Goal: Task Accomplishment & Management: Use online tool/utility

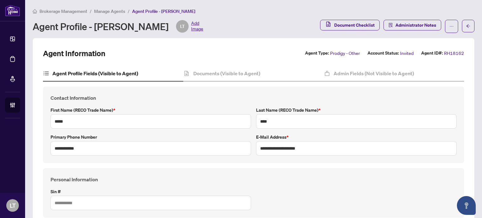
click at [107, 11] on span "Manage Agents" at bounding box center [109, 11] width 31 height 6
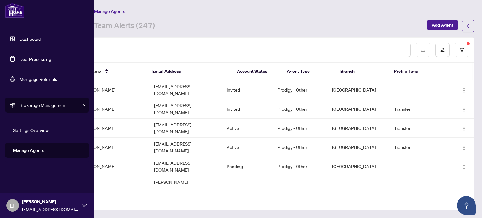
click at [25, 38] on link "Dashboard" at bounding box center [29, 39] width 21 height 6
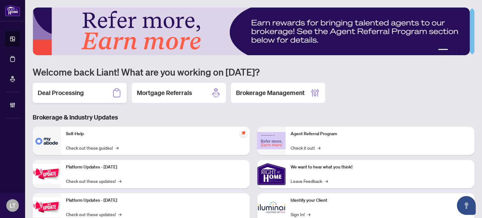
click at [76, 88] on h2 "Deal Processing" at bounding box center [61, 92] width 46 height 9
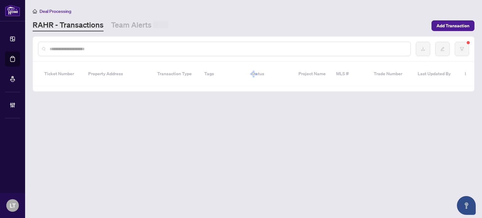
click at [107, 47] on input "text" at bounding box center [228, 48] width 356 height 7
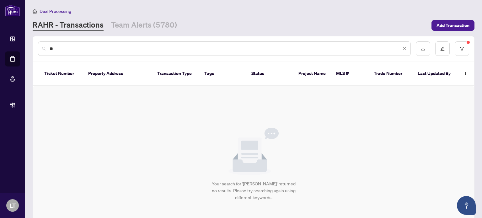
type input "*"
type input "******"
click at [459, 46] on icon "filter" at bounding box center [461, 48] width 4 height 4
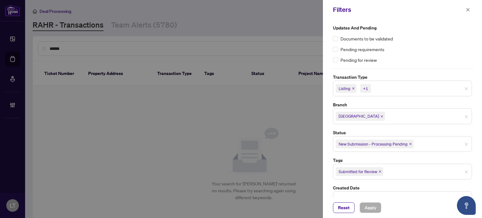
click at [352, 89] on icon "close" at bounding box center [353, 88] width 3 height 3
click at [369, 87] on icon "close" at bounding box center [367, 88] width 3 height 3
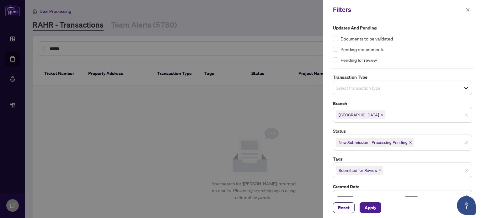
click at [410, 139] on span "New Submission - Processing Pending" at bounding box center [375, 142] width 78 height 9
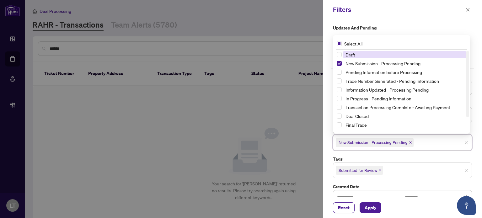
click at [411, 142] on icon "close" at bounding box center [410, 142] width 3 height 3
click at [380, 167] on icon "close" at bounding box center [379, 168] width 3 height 3
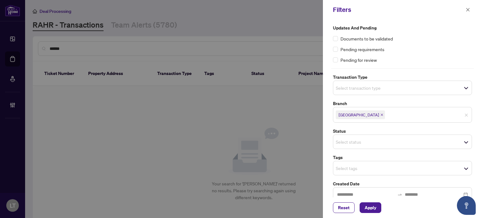
click at [368, 202] on div "Reset Apply" at bounding box center [402, 207] width 159 height 21
click at [367, 208] on span "Apply" at bounding box center [370, 208] width 12 height 10
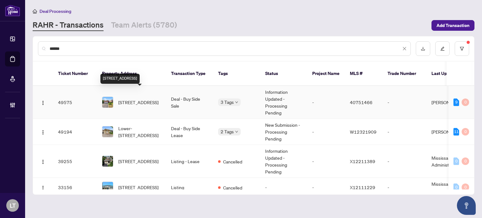
click at [138, 99] on span "[STREET_ADDRESS]" at bounding box center [138, 102] width 40 height 7
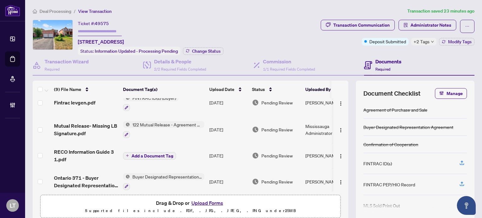
scroll to position [36, 0]
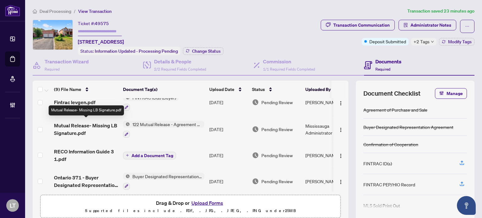
click at [107, 122] on span "Mutual Release- Missing LB Signature.pdf" at bounding box center [86, 129] width 64 height 15
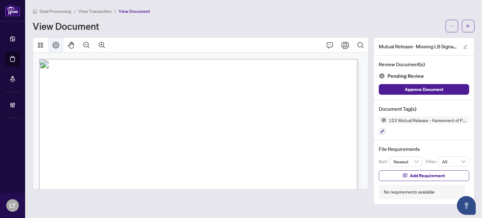
click at [55, 47] on icon "Page Layout" at bounding box center [56, 45] width 8 height 8
click at [345, 44] on icon "Print" at bounding box center [345, 45] width 8 height 8
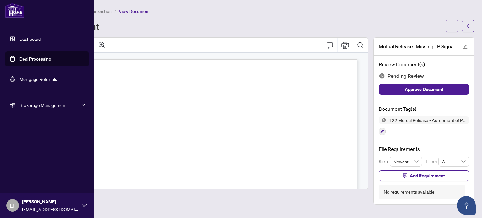
click at [82, 203] on icon at bounding box center [84, 205] width 5 height 5
click at [81, 203] on div "LT [PERSON_NAME] [PERSON_NAME][EMAIL_ADDRESS][DOMAIN_NAME]" at bounding box center [47, 205] width 94 height 25
click at [26, 182] on span "Logout" at bounding box center [25, 181] width 14 height 10
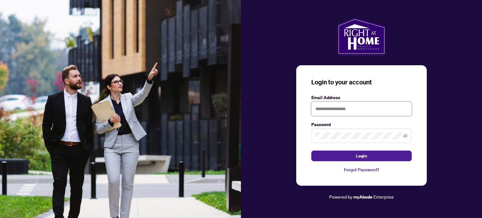
type input "**********"
